Goal: Information Seeking & Learning: Learn about a topic

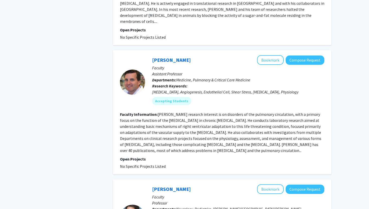
scroll to position [899, 0]
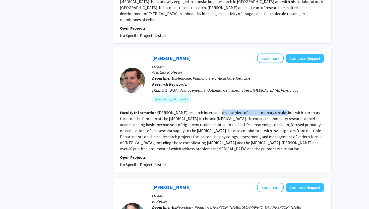
drag, startPoint x: 211, startPoint y: 83, endPoint x: 274, endPoint y: 83, distance: 63.2
click at [274, 110] on fg-read-more "[PERSON_NAME] research interest is on disorders of the pulmonary circulation, w…" at bounding box center [220, 130] width 201 height 41
copy fg-read-more "disorders of the pulmonary circulation"
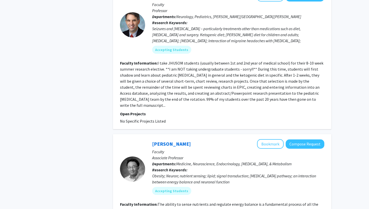
scroll to position [1169, 0]
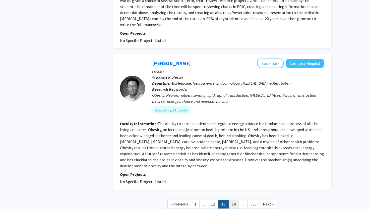
click at [233, 199] on link "14" at bounding box center [233, 203] width 11 height 9
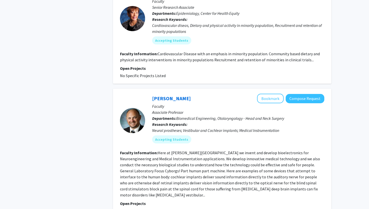
scroll to position [1151, 0]
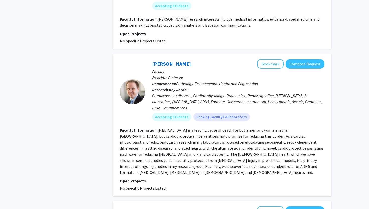
scroll to position [584, 0]
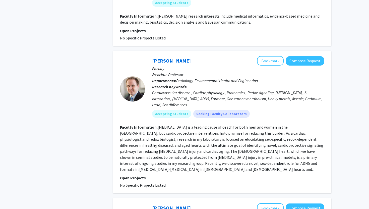
click at [302, 155] on fg-read-more "[MEDICAL_DATA] is a leading cause of death for both men and women in the [GEOGR…" at bounding box center [221, 147] width 203 height 47
click at [302, 158] on fg-read-more "[MEDICAL_DATA] is a leading cause of death for both men and women in the [GEOGR…" at bounding box center [221, 147] width 203 height 47
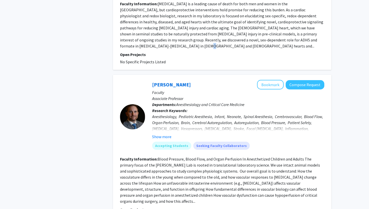
click at [302, 158] on fg-read-more "Blood Pressure, Blood Flow, and Organ Perfusion In Anesthetized Children and Ad…" at bounding box center [220, 179] width 200 height 47
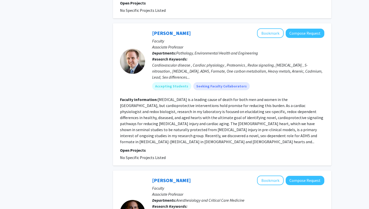
scroll to position [605, 0]
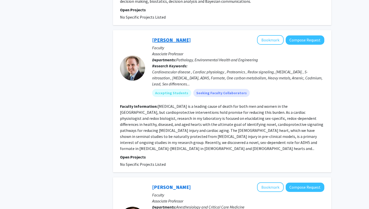
click at [160, 37] on link "[PERSON_NAME]" at bounding box center [171, 40] width 39 height 6
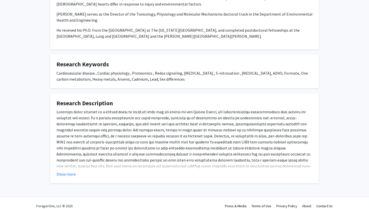
scroll to position [129, 0]
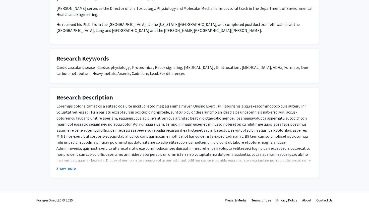
click at [69, 168] on button "Show more" at bounding box center [65, 168] width 19 height 6
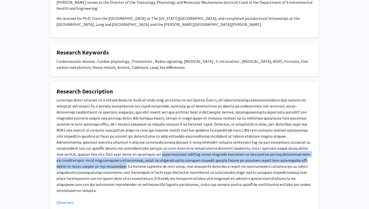
drag, startPoint x: 83, startPoint y: 160, endPoint x: 263, endPoint y: 168, distance: 180.5
click at [263, 168] on p at bounding box center [184, 145] width 256 height 96
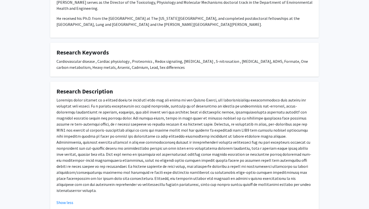
click at [161, 190] on p at bounding box center [184, 145] width 256 height 96
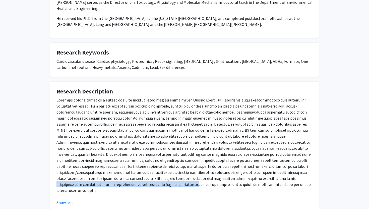
drag, startPoint x: 172, startPoint y: 184, endPoint x: 78, endPoint y: 189, distance: 93.4
click at [78, 189] on p at bounding box center [184, 145] width 256 height 96
copy p "biological sex and the environment contributes to cardiovascular disease develo…"
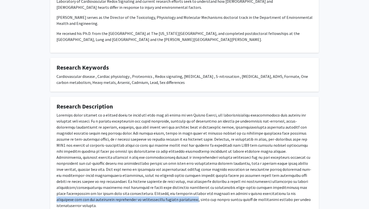
scroll to position [116, 0]
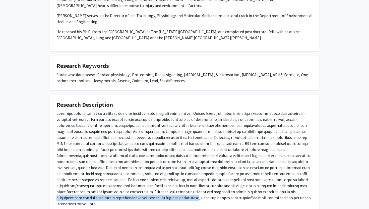
copy p "biological sex and the environment contributes to cardiovascular disease develo…"
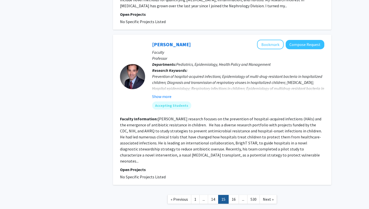
scroll to position [1161, 0]
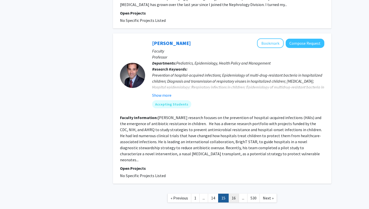
click at [232, 193] on link "16" at bounding box center [233, 197] width 11 height 9
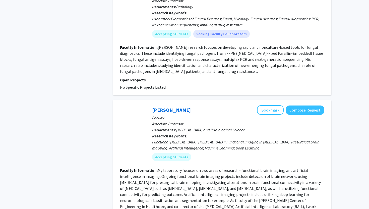
scroll to position [598, 0]
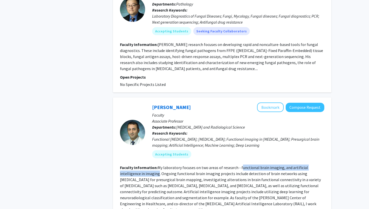
drag, startPoint x: 238, startPoint y: 142, endPoint x: 137, endPoint y: 147, distance: 101.4
click at [137, 165] on fg-read-more "My laboratory focuses on two areas of research - functional brain imaging, and …" at bounding box center [220, 188] width 201 height 47
copy fg-read-more "unctional brain imaging, and artificial intelligence in imaging"
